Goal: Understand process/instructions: Learn how to perform a task or action

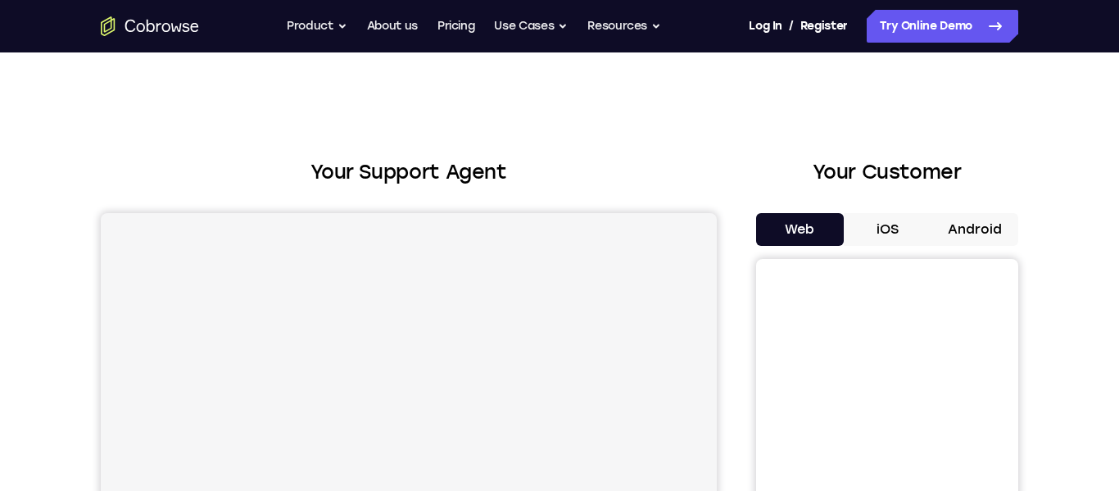
click at [973, 226] on button "Android" at bounding box center [975, 229] width 88 height 33
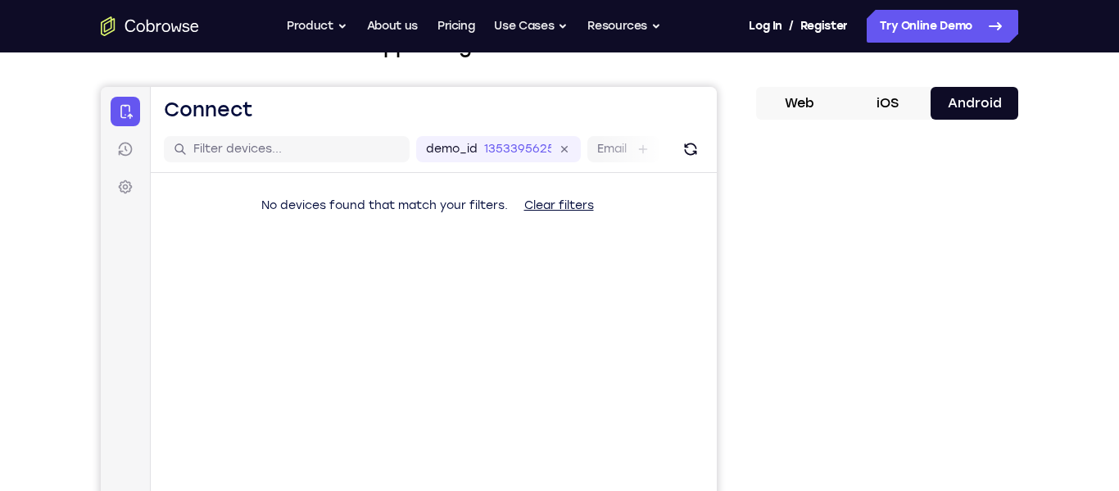
scroll to position [165, 0]
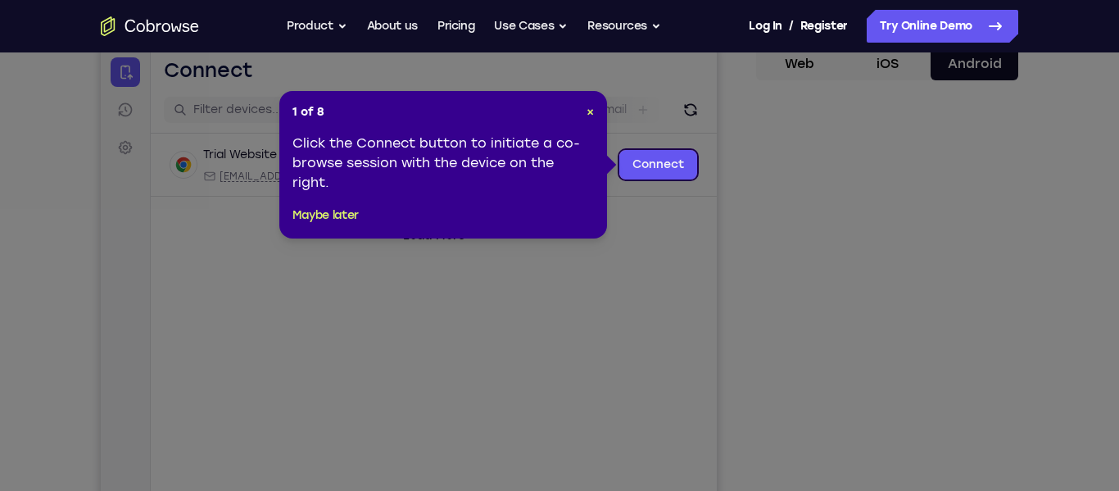
click at [596, 106] on div "1 of 8 × Click the Connect button to initiate a co-browse session with the devi…" at bounding box center [443, 164] width 328 height 147
click at [592, 110] on span "×" at bounding box center [590, 112] width 7 height 14
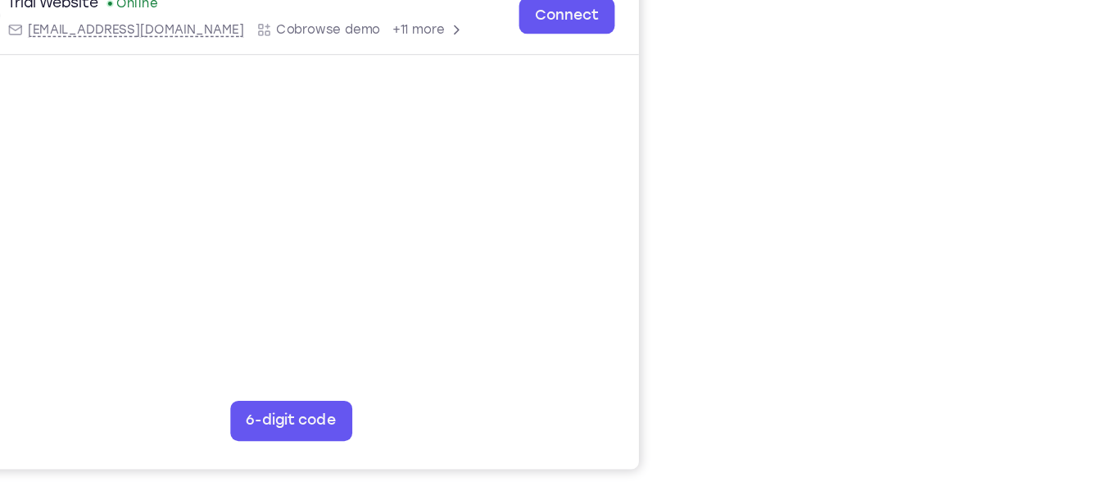
scroll to position [290, 0]
